Goal: Information Seeking & Learning: Compare options

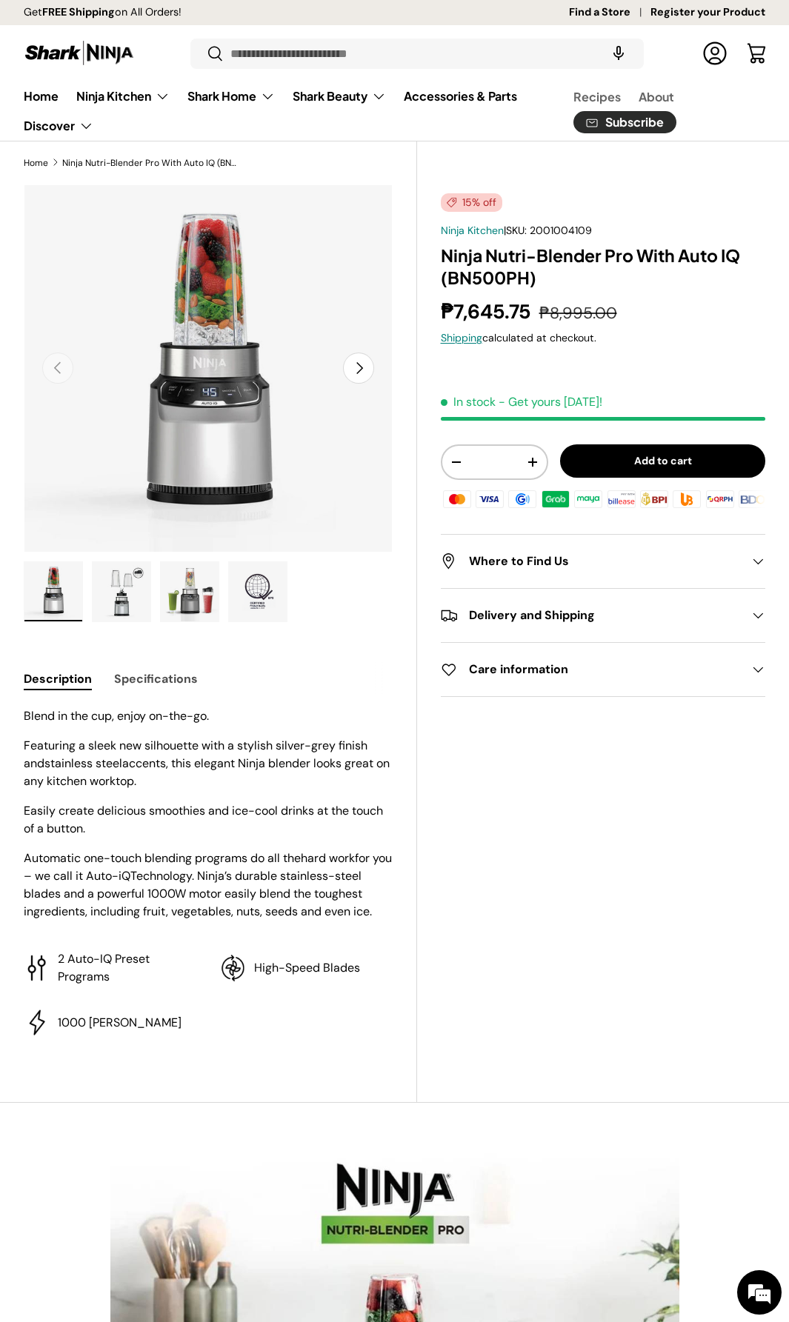
click at [363, 370] on button "Next" at bounding box center [358, 368] width 31 height 31
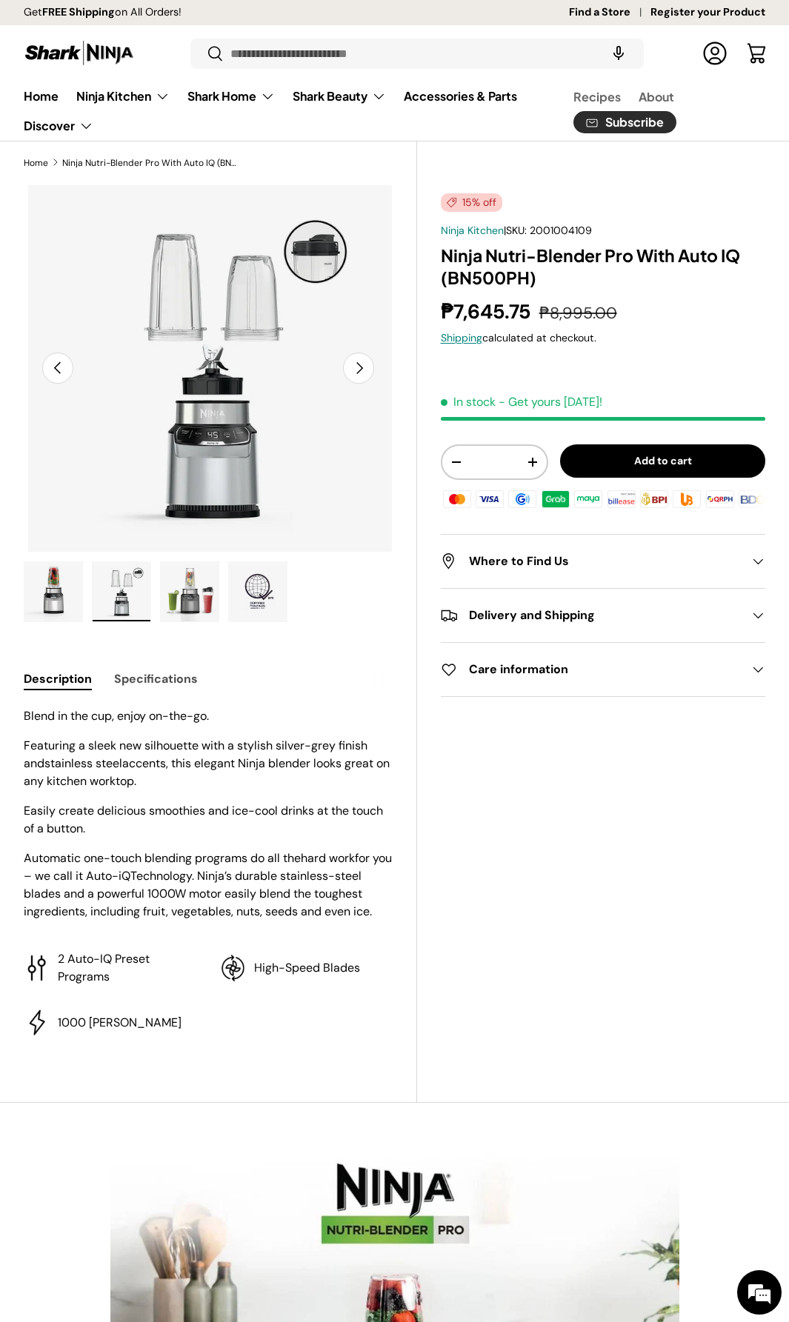
scroll to position [0, 376]
click at [363, 370] on button "Next" at bounding box center [358, 368] width 31 height 31
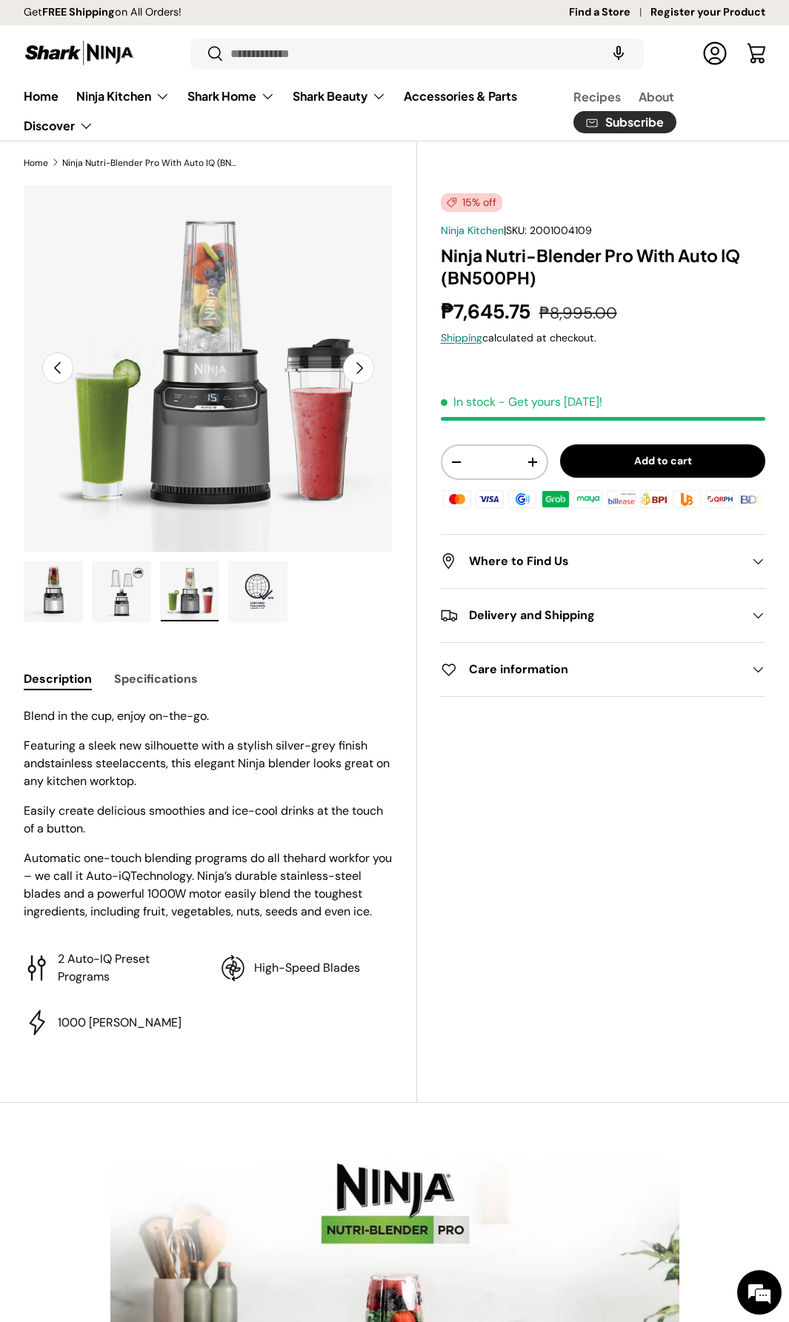
click at [363, 370] on button "Next" at bounding box center [358, 368] width 31 height 31
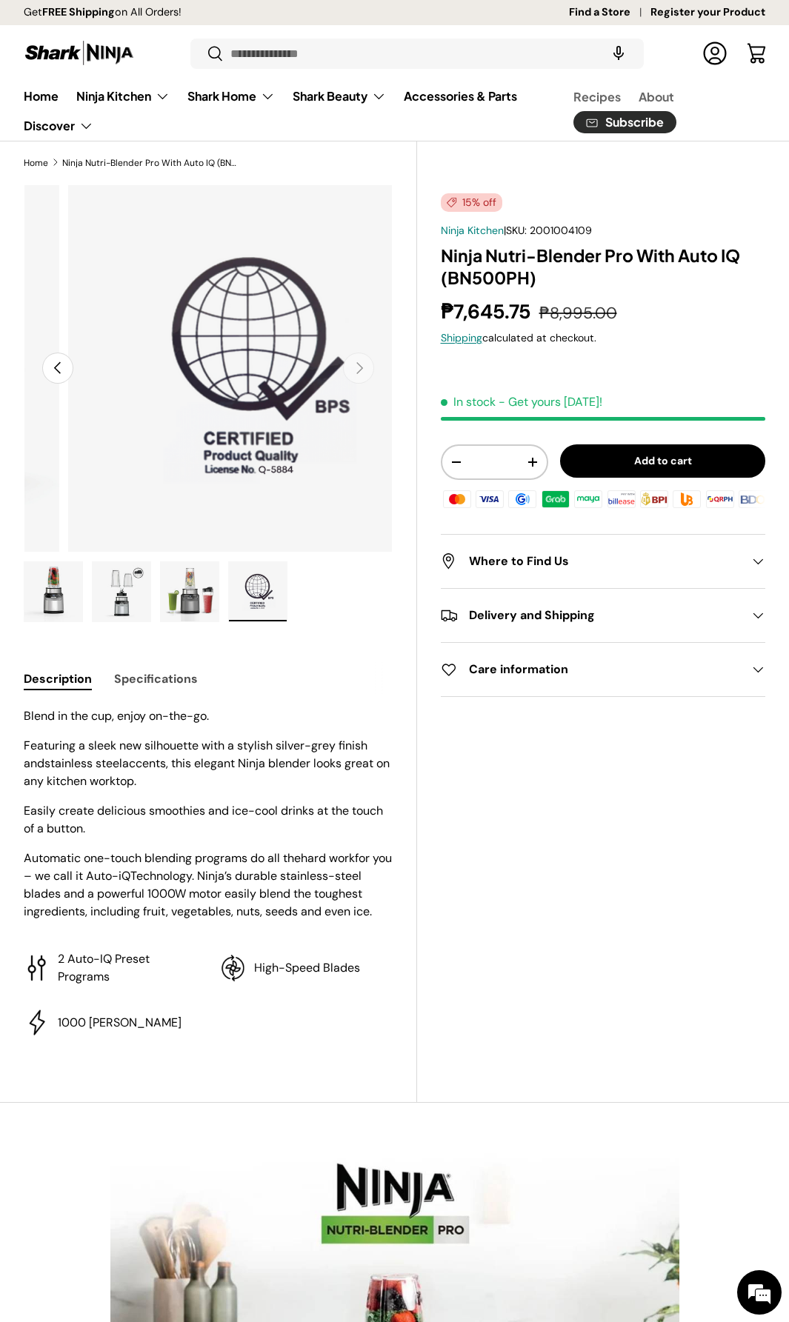
scroll to position [0, 1127]
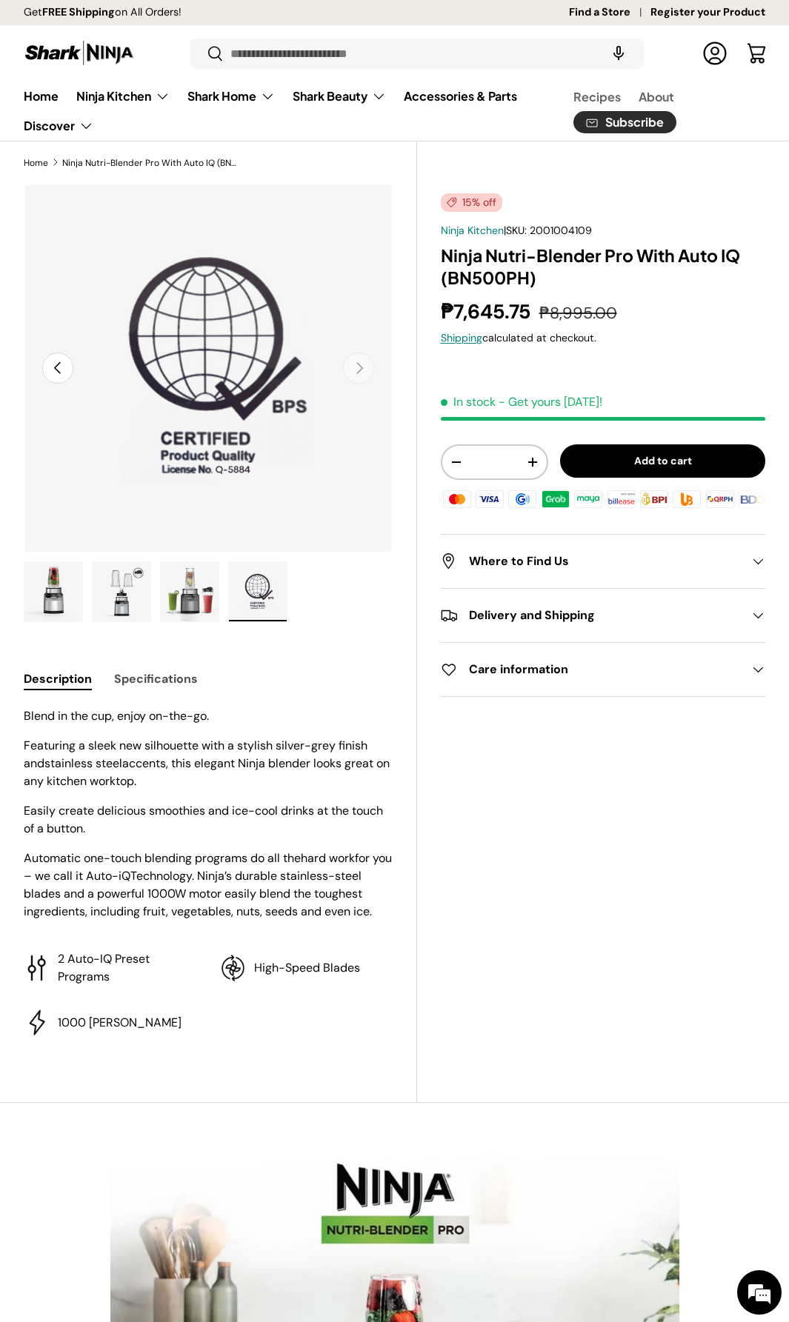
click at [48, 367] on button "Previous" at bounding box center [57, 368] width 31 height 31
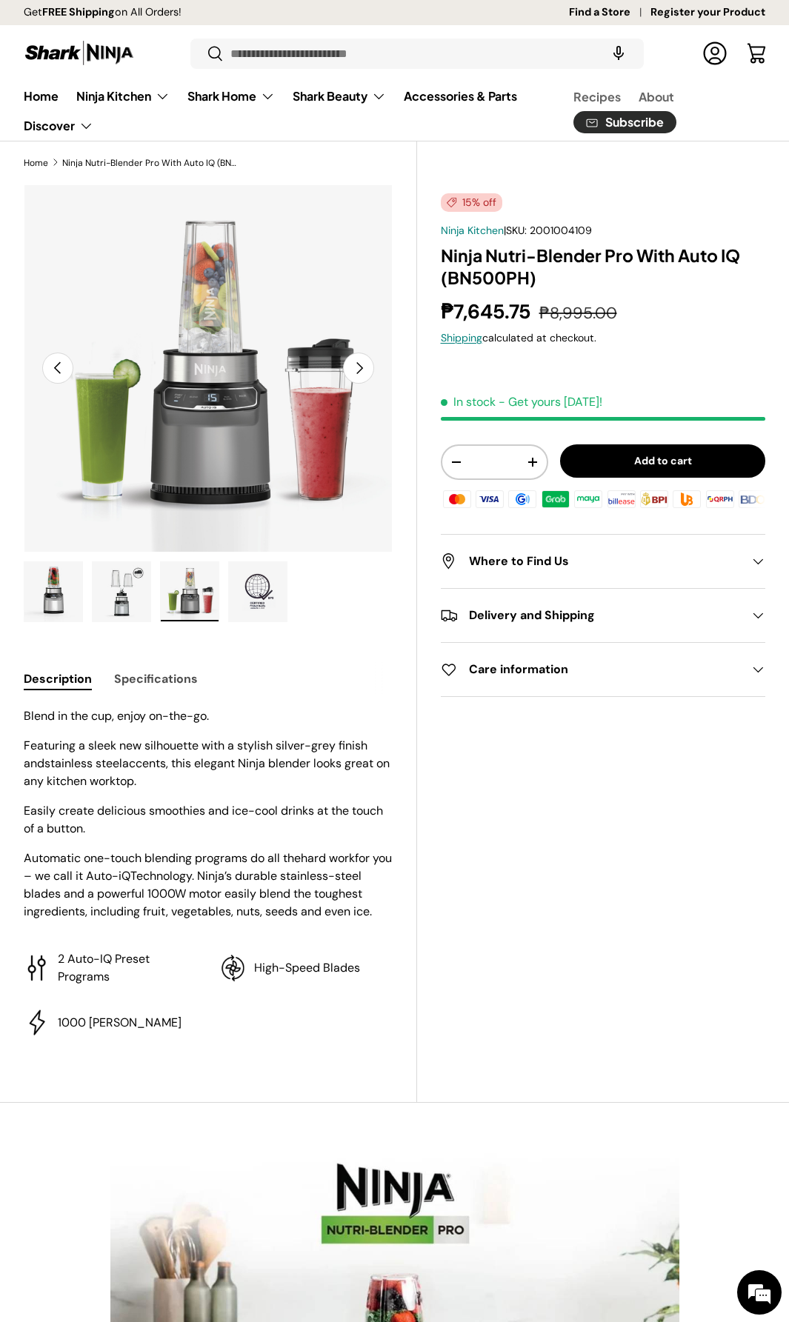
click at [56, 369] on button "Previous" at bounding box center [57, 368] width 31 height 31
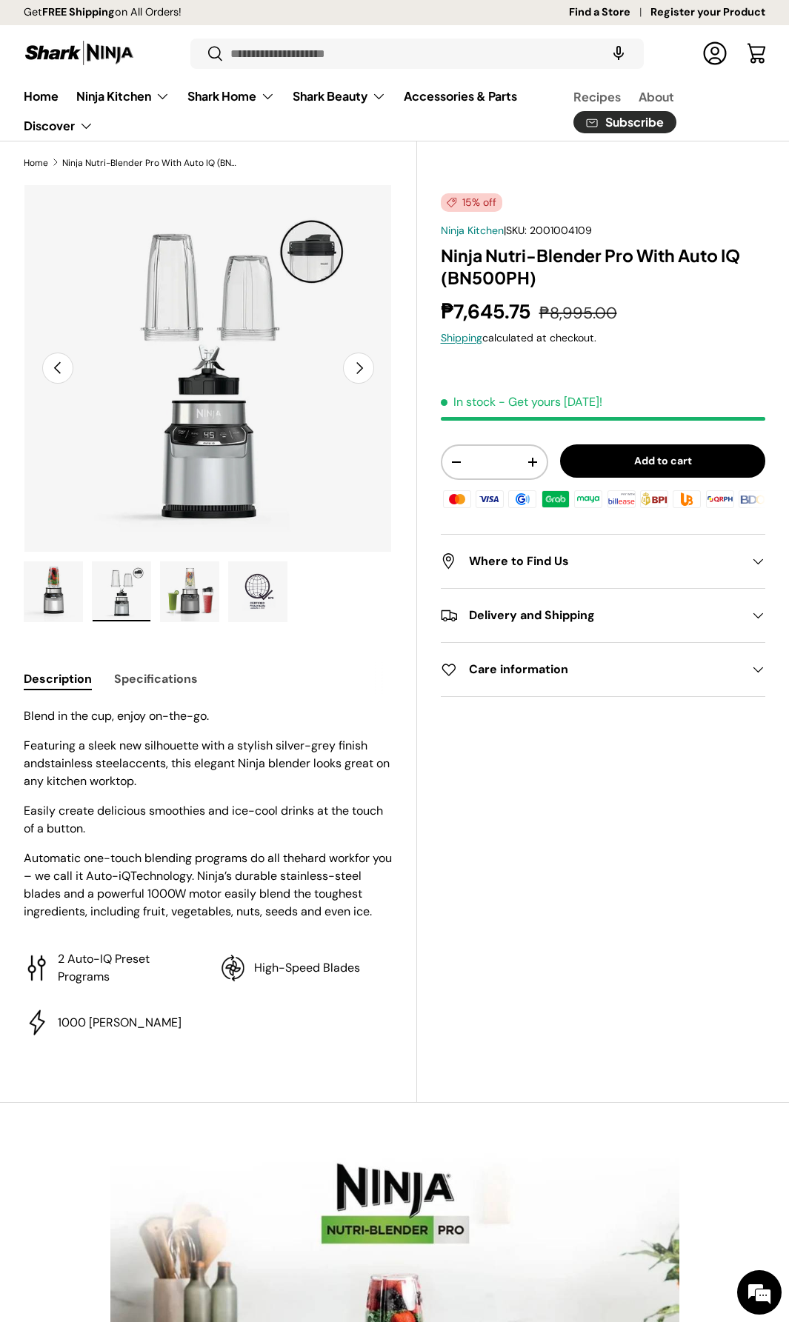
click at [56, 369] on button "Previous" at bounding box center [57, 368] width 31 height 31
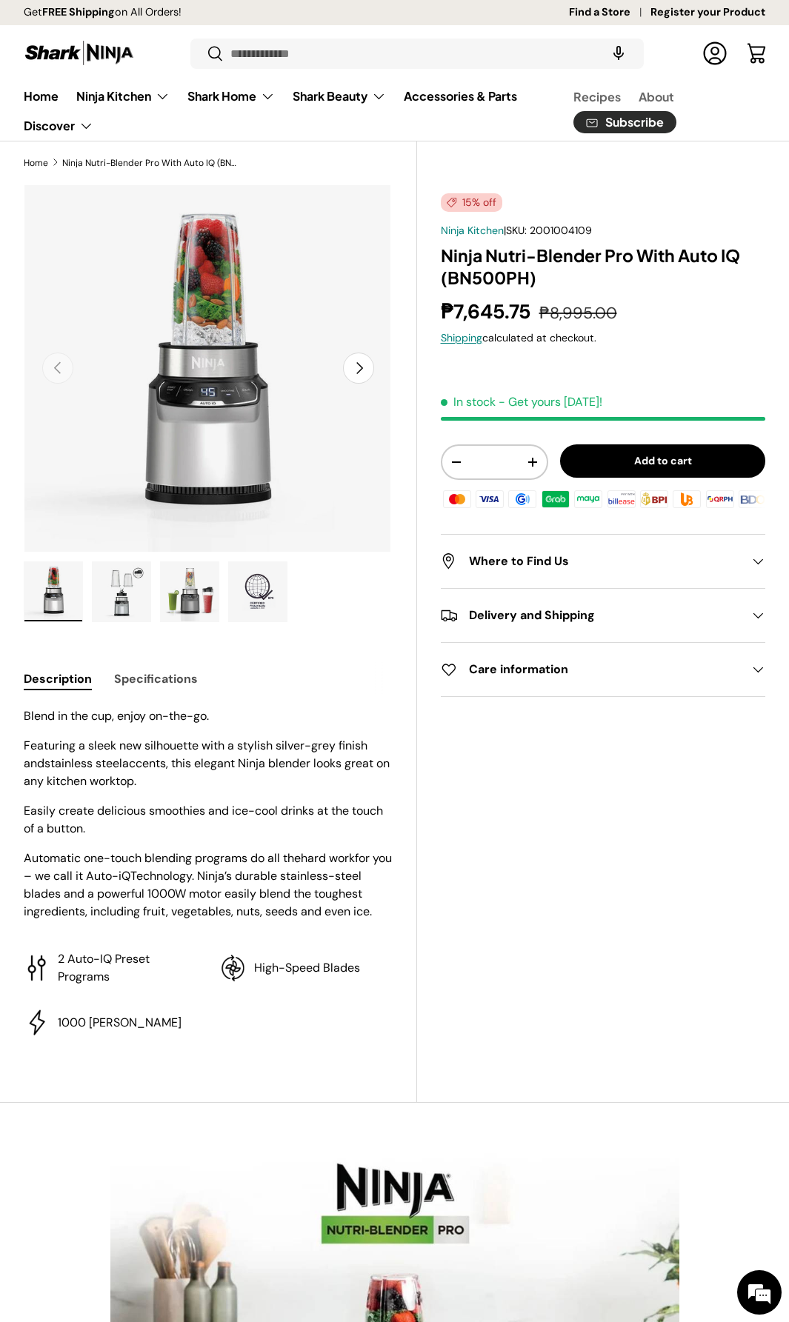
scroll to position [0, 0]
click at [365, 364] on button "Next" at bounding box center [358, 368] width 31 height 31
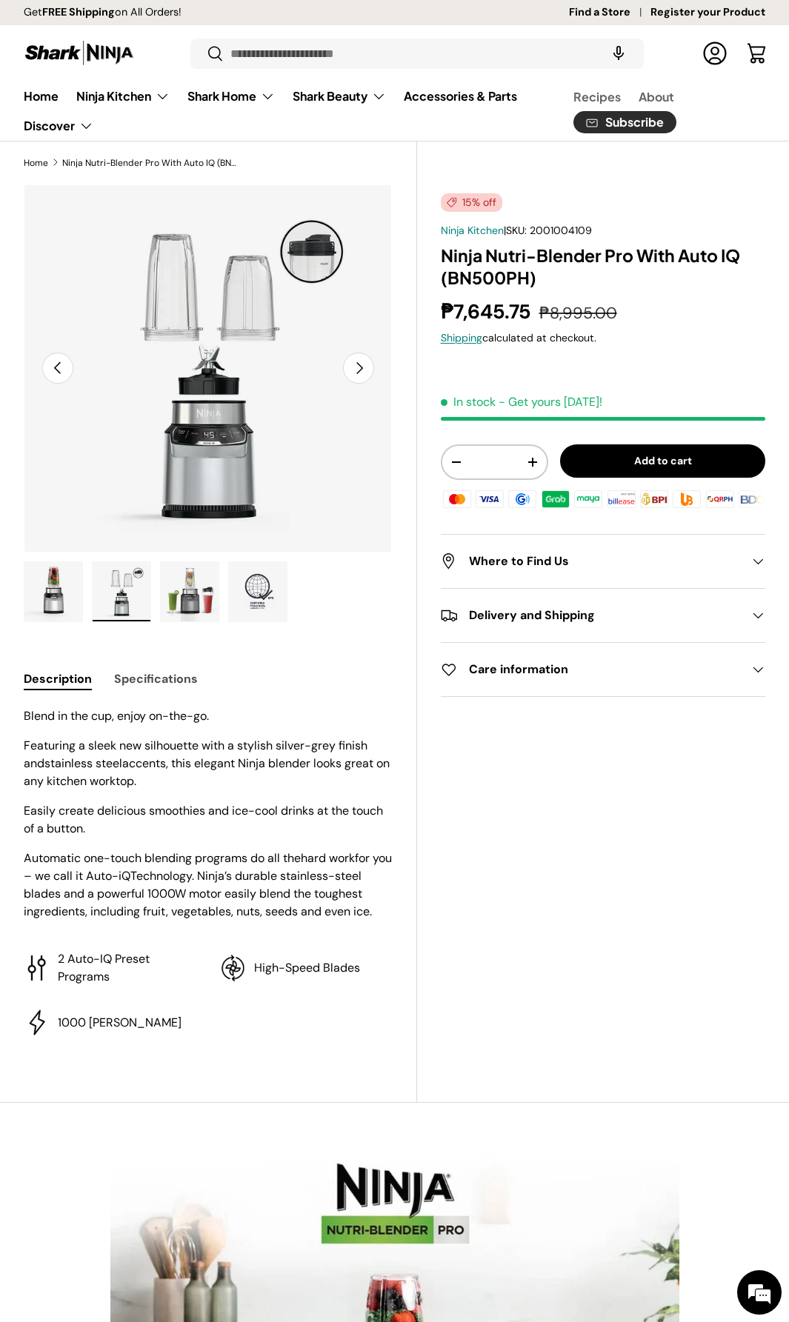
click at [365, 364] on button "Next" at bounding box center [358, 368] width 31 height 31
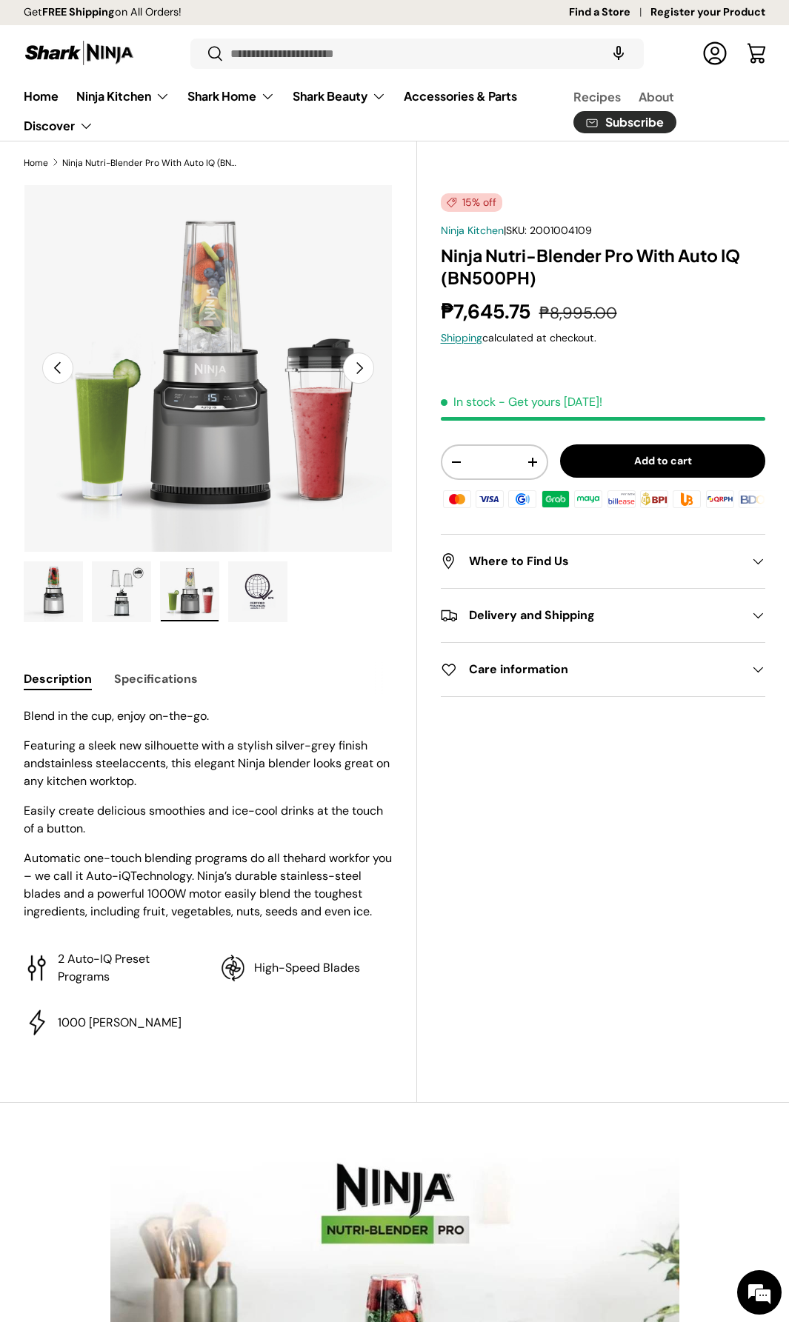
click at [361, 367] on button "Next" at bounding box center [358, 368] width 31 height 31
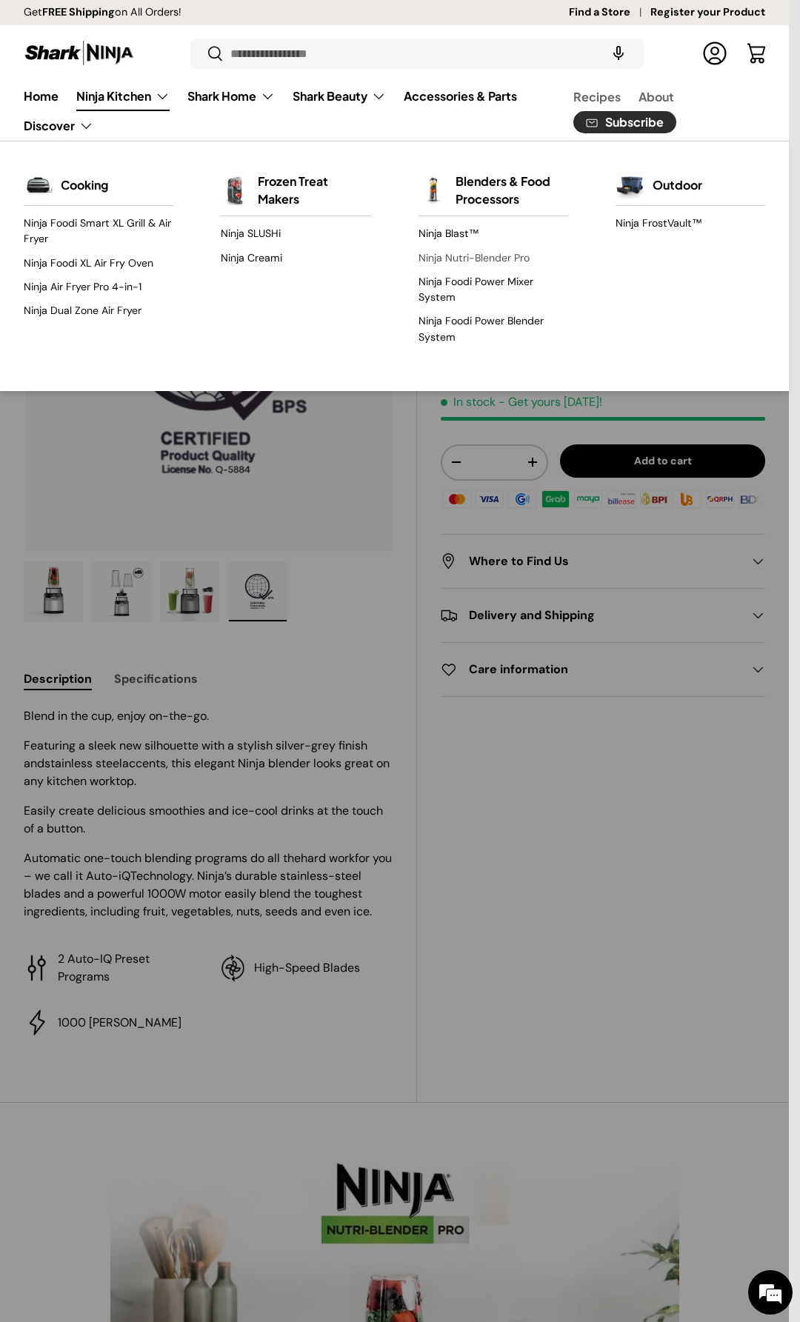
click at [452, 259] on link "Ninja Nutri-Blender Pro" at bounding box center [493, 258] width 150 height 24
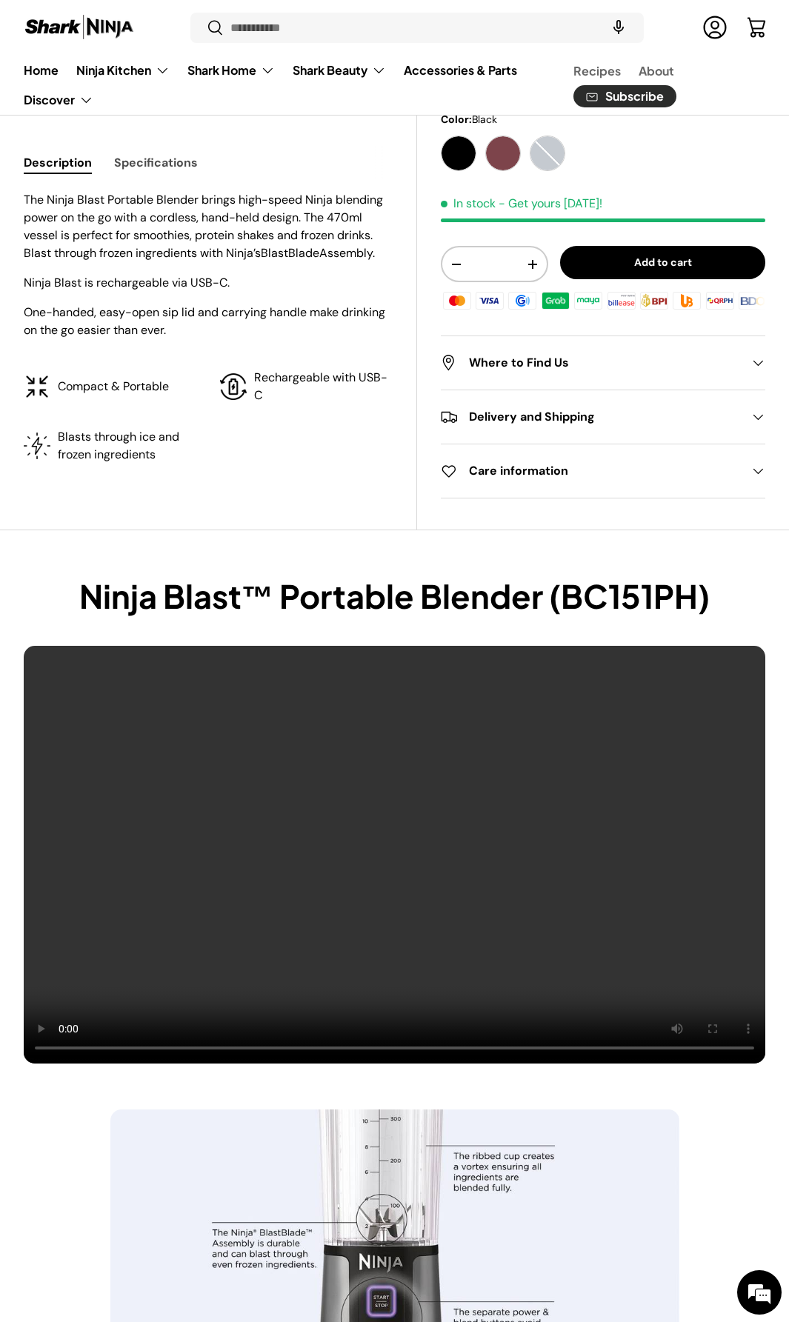
scroll to position [370, 0]
